Goal: Navigation & Orientation: Find specific page/section

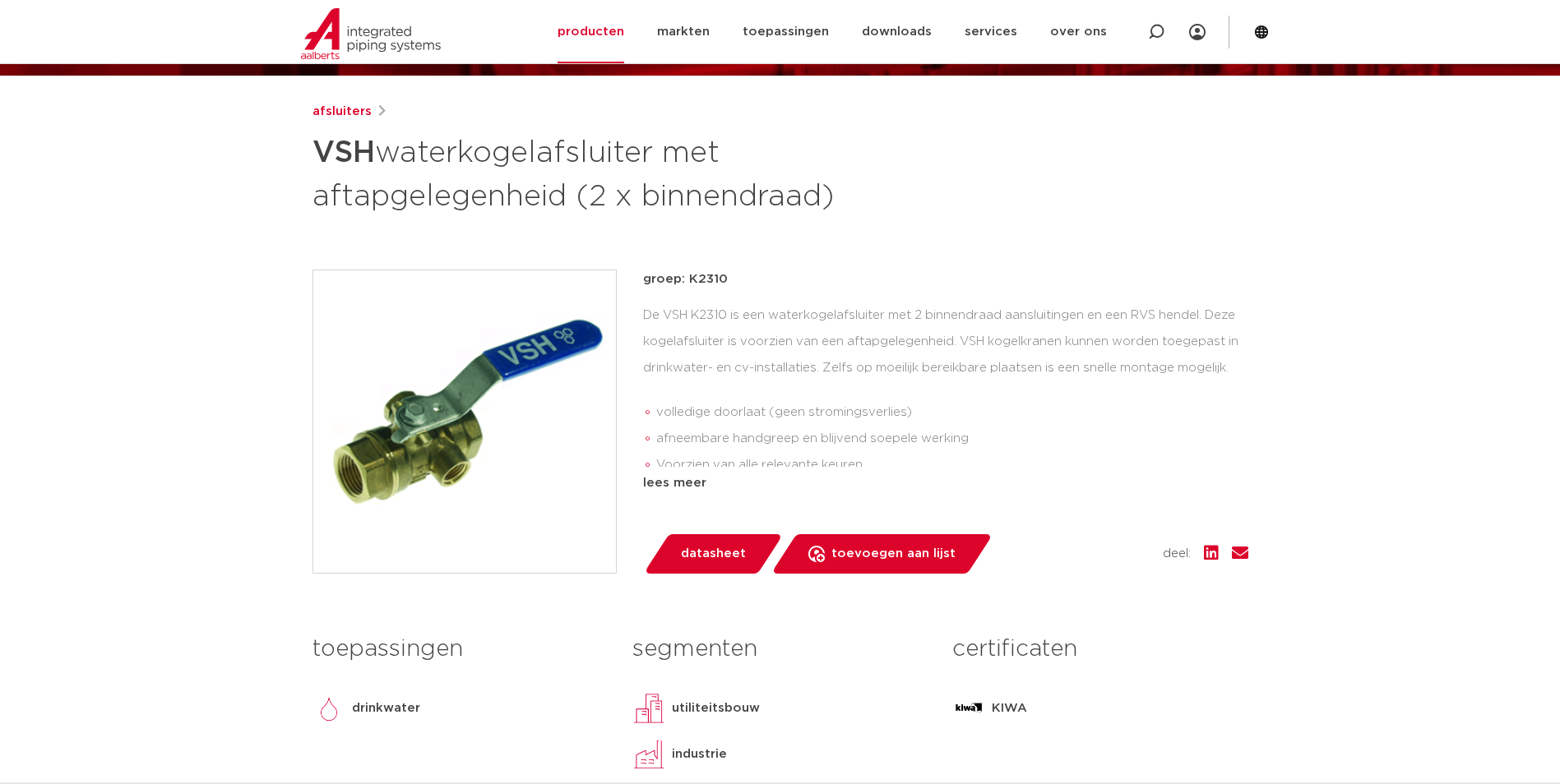
scroll to position [247, 0]
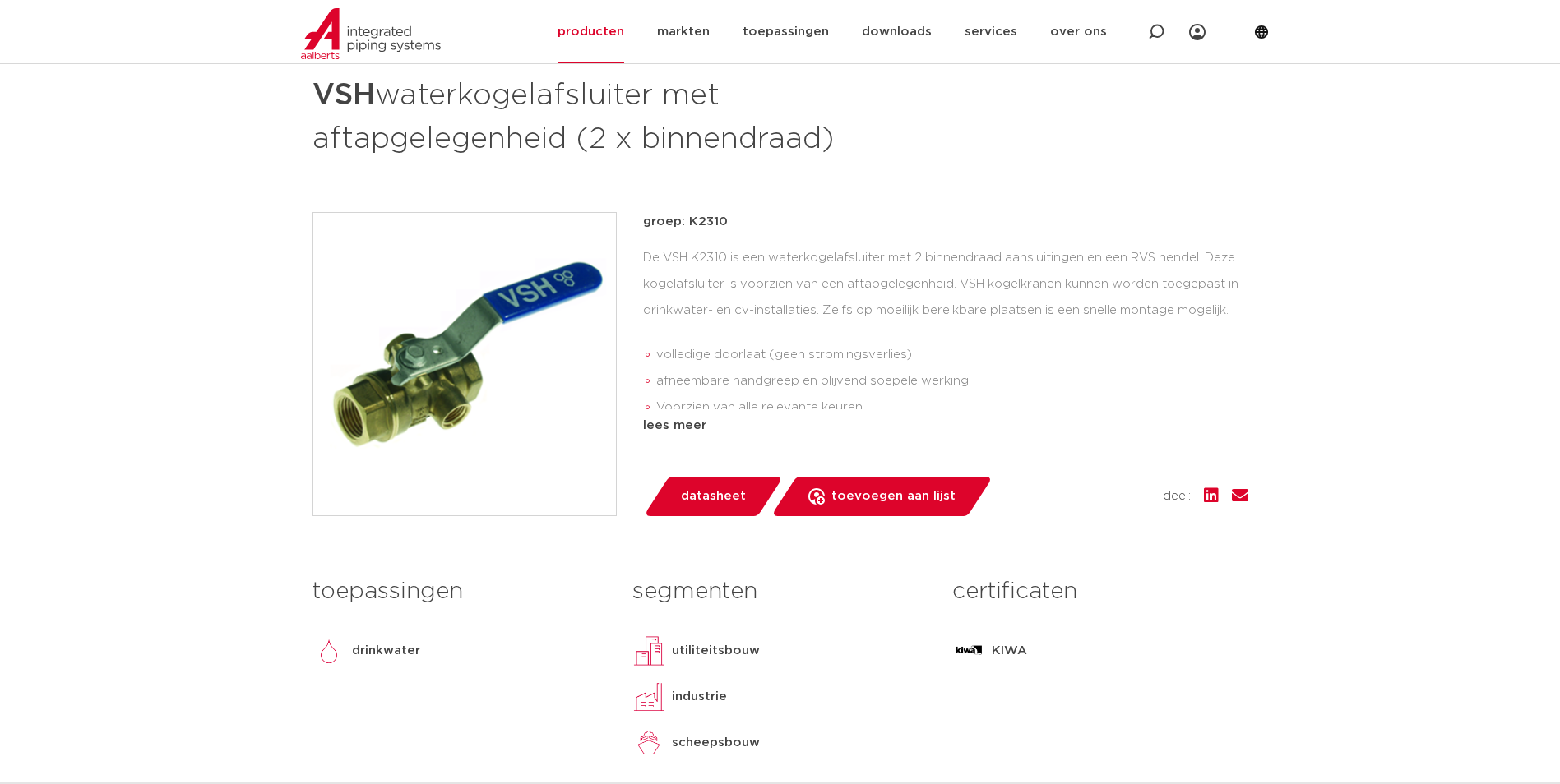
drag, startPoint x: 185, startPoint y: 361, endPoint x: 217, endPoint y: 356, distance: 32.4
click at [675, 421] on div "lees meer" at bounding box center [945, 425] width 605 height 19
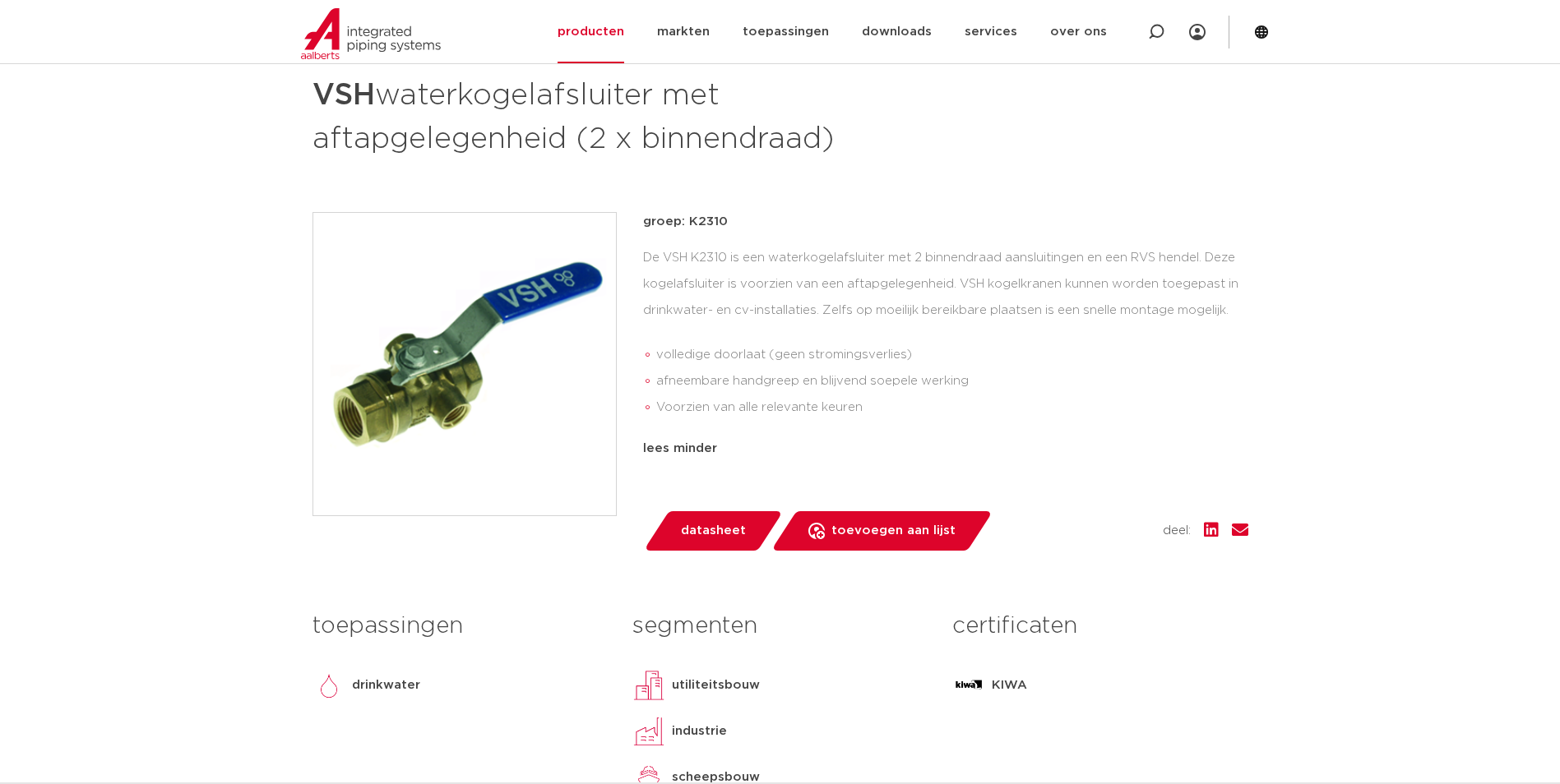
click at [454, 341] on img at bounding box center [464, 364] width 303 height 302
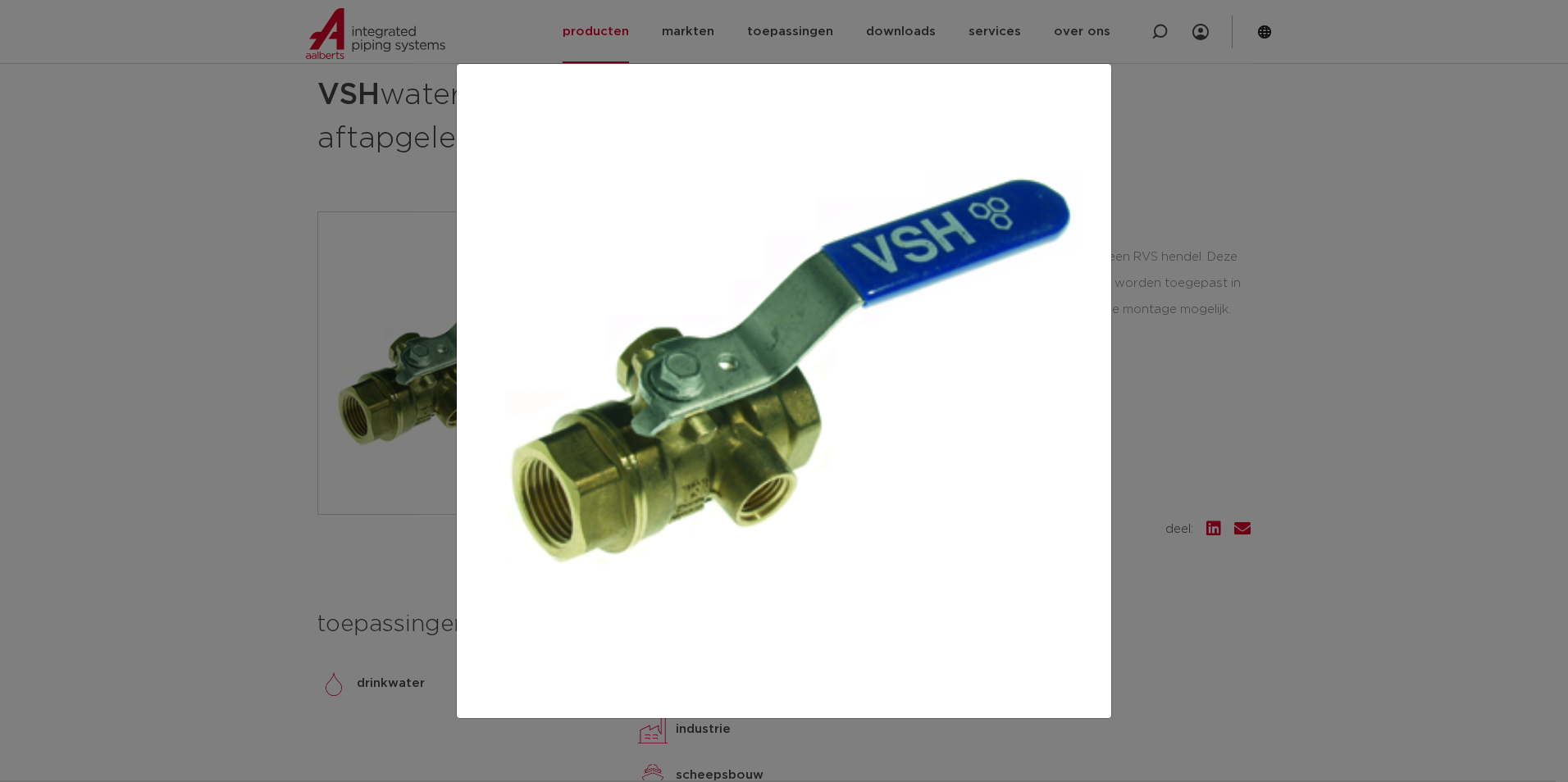
drag, startPoint x: 1057, startPoint y: 386, endPoint x: 1077, endPoint y: 382, distance: 20.4
click at [1060, 386] on div at bounding box center [784, 391] width 654 height 654
click at [1343, 369] on div at bounding box center [784, 391] width 1568 height 782
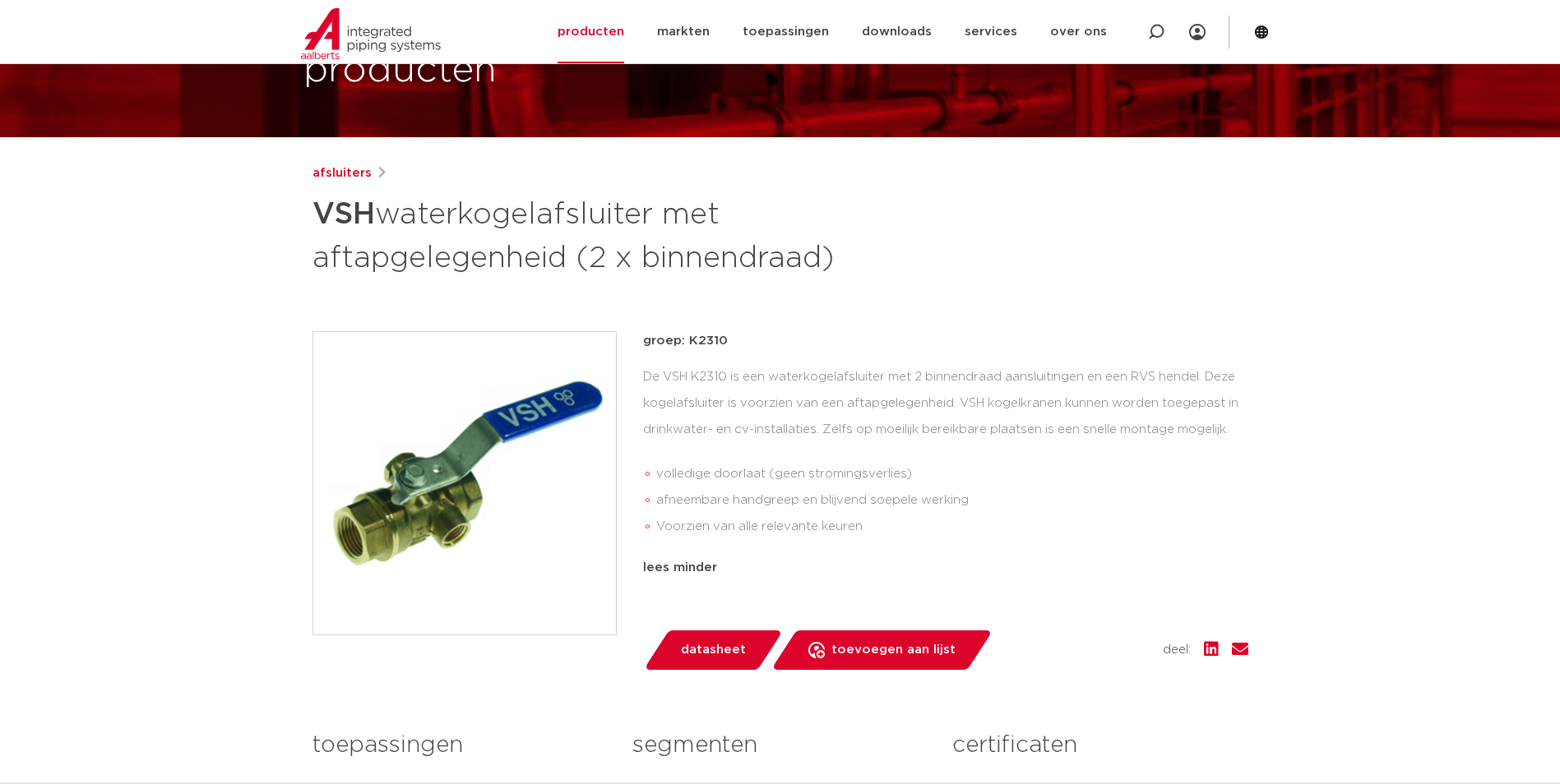
scroll to position [0, 0]
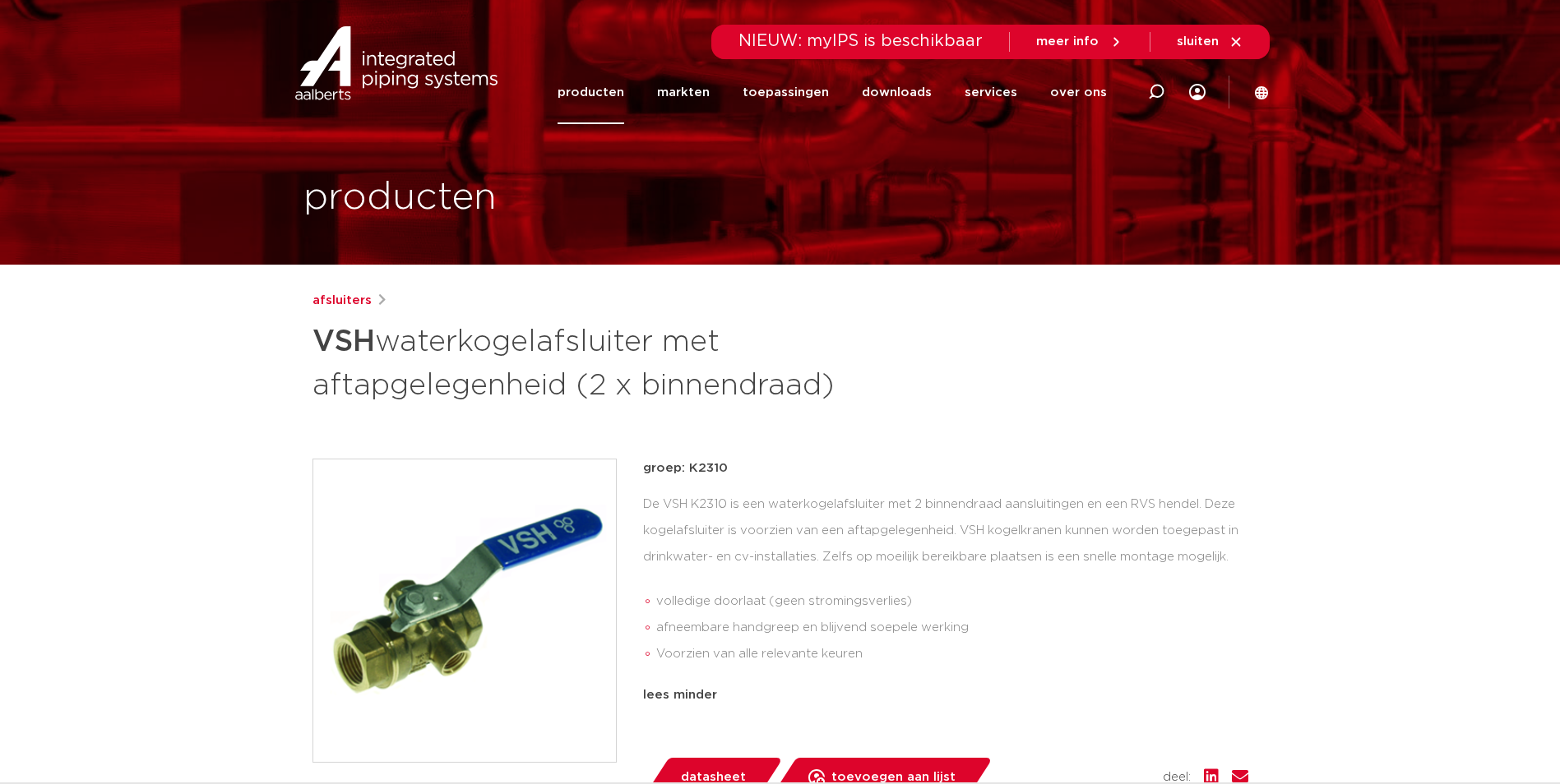
click at [624, 97] on link "producten" at bounding box center [591, 92] width 67 height 63
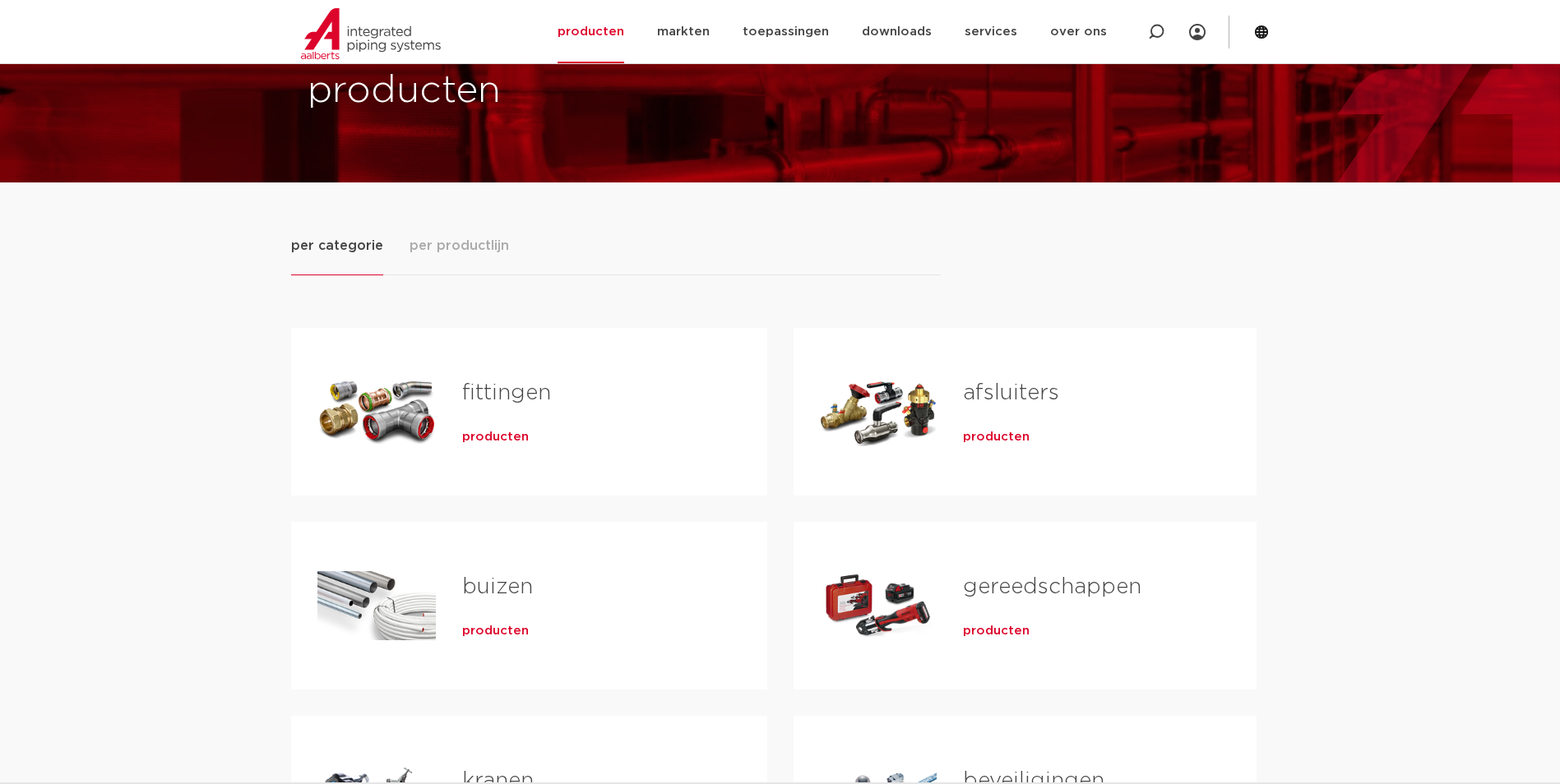
click at [987, 441] on span "producten" at bounding box center [996, 437] width 67 height 17
